Goal: Task Accomplishment & Management: Manage account settings

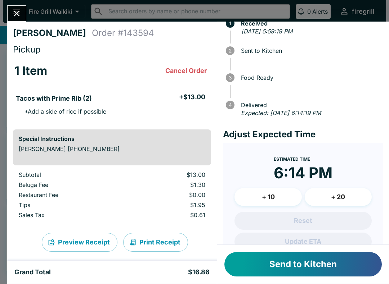
scroll to position [23, 0]
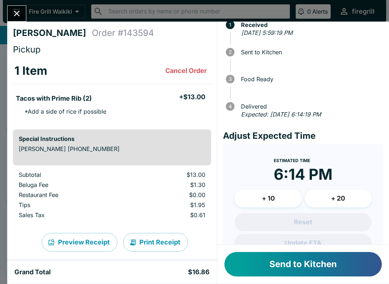
click at [337, 262] on button "Send to Kitchen" at bounding box center [302, 264] width 157 height 24
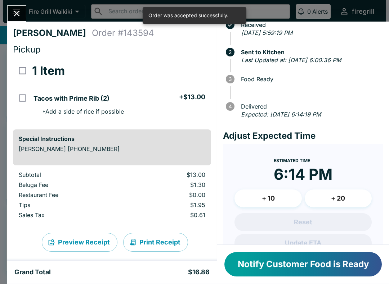
scroll to position [0, 0]
click at [21, 5] on div "[PERSON_NAME] Order # 143594 Pickup 1 Item Tacos with Prime Rib (2) + $13.00 * …" at bounding box center [194, 142] width 389 height 284
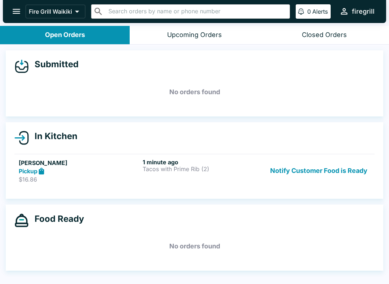
click at [193, 160] on h6 "1 minute ago" at bounding box center [203, 162] width 121 height 7
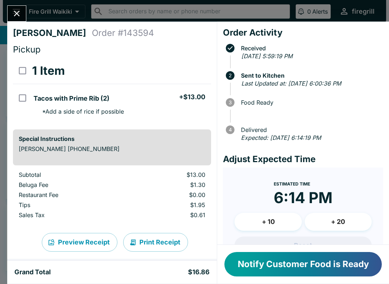
click at [17, 12] on icon "Close" at bounding box center [17, 14] width 10 height 10
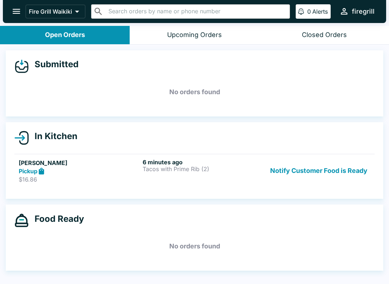
click at [339, 176] on button "Notify Customer Food is Ready" at bounding box center [318, 171] width 103 height 25
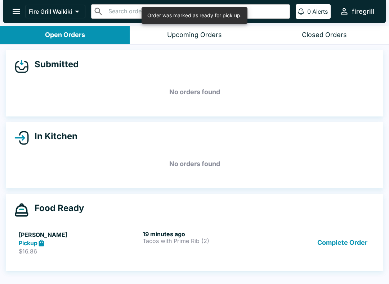
click at [352, 238] on button "Complete Order" at bounding box center [342, 243] width 56 height 25
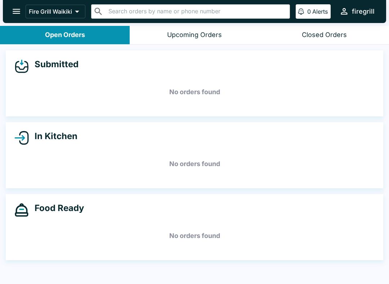
click at [333, 32] on div "Closed Orders" at bounding box center [324, 35] width 45 height 8
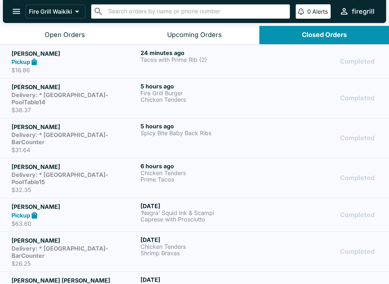
click at [187, 57] on p "Tacos with Prime Rib (2)" at bounding box center [203, 60] width 126 height 6
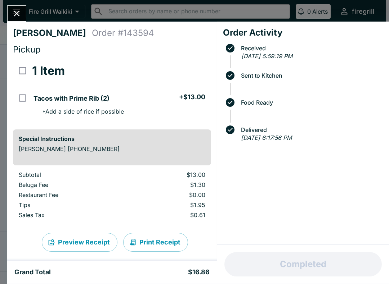
click at [18, 17] on icon "Close" at bounding box center [17, 14] width 10 height 10
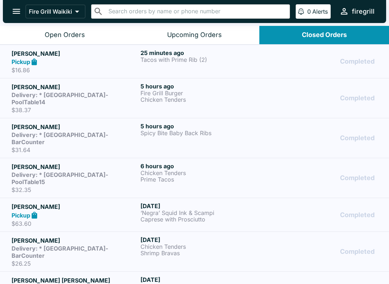
click at [318, 35] on div "Closed Orders" at bounding box center [324, 35] width 45 height 8
click at [75, 31] on div "Open Orders" at bounding box center [65, 35] width 40 height 8
